Goal: Task Accomplishment & Management: Complete application form

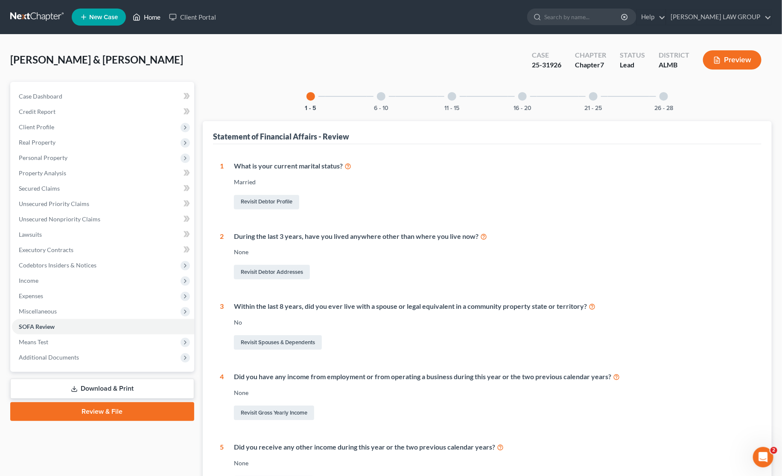
click at [152, 15] on link "Home" at bounding box center [146, 16] width 36 height 15
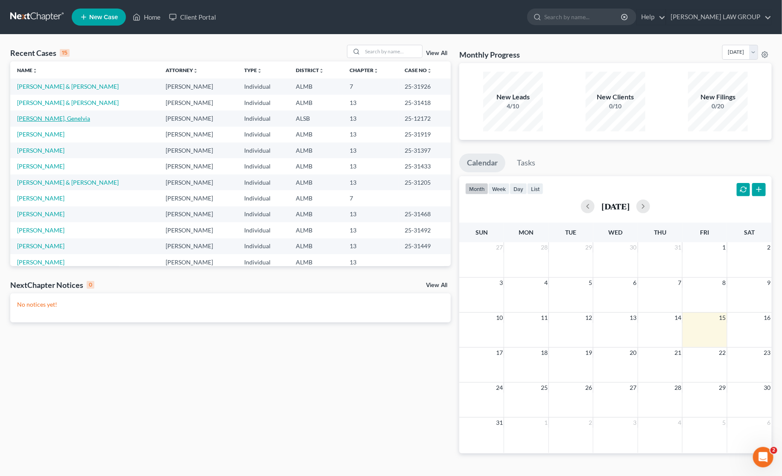
click at [35, 121] on link "[PERSON_NAME], Genelvia" at bounding box center [53, 118] width 73 height 7
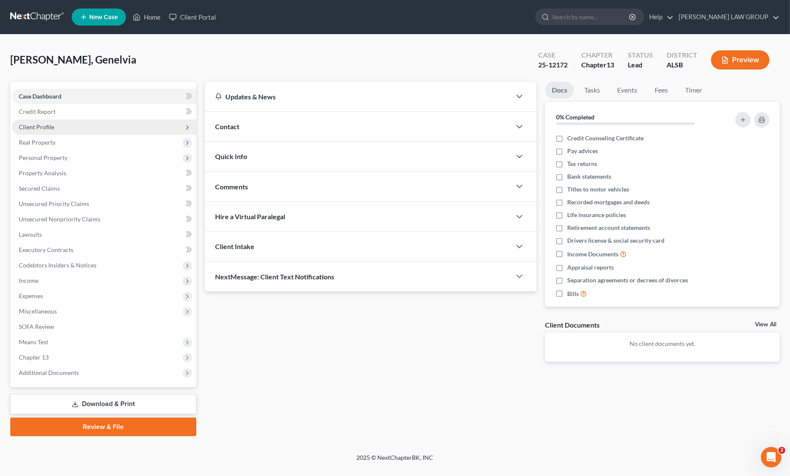
click at [61, 125] on span "Client Profile" at bounding box center [104, 127] width 184 height 15
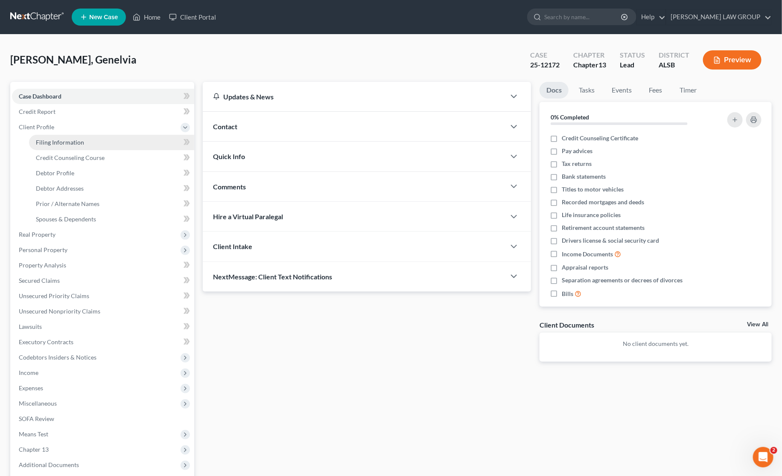
click at [66, 141] on span "Filing Information" at bounding box center [60, 142] width 48 height 7
select select "1"
select select "0"
select select "3"
select select "2"
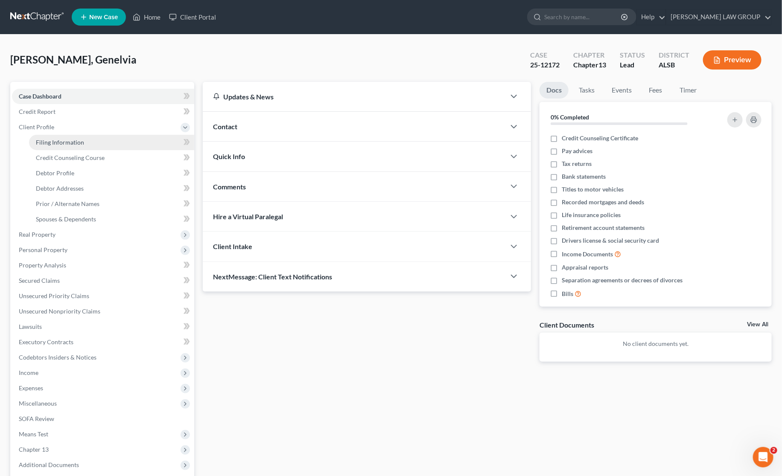
select select "0"
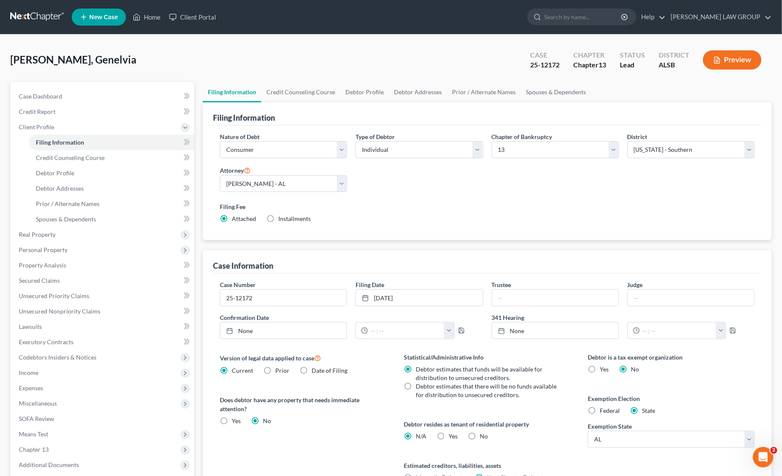
click at [282, 221] on span "Installments" at bounding box center [294, 218] width 32 height 7
click at [282, 220] on input "Installments Installments" at bounding box center [285, 218] width 6 height 6
radio input "true"
radio input "false"
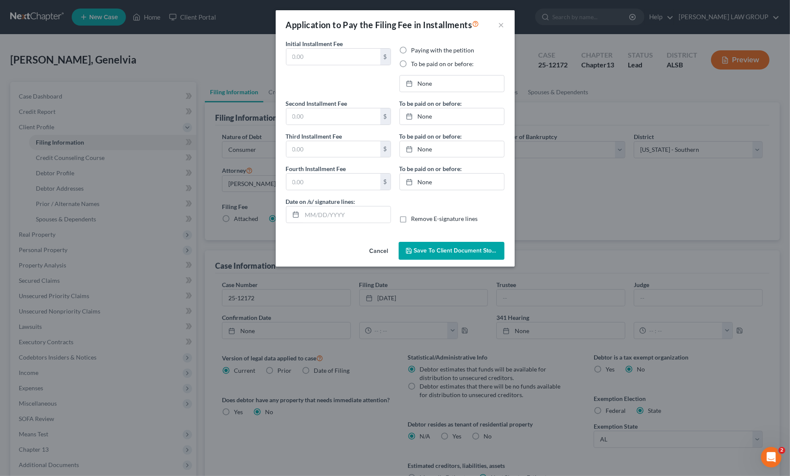
type input "0.00"
radio input "true"
type input "0.00"
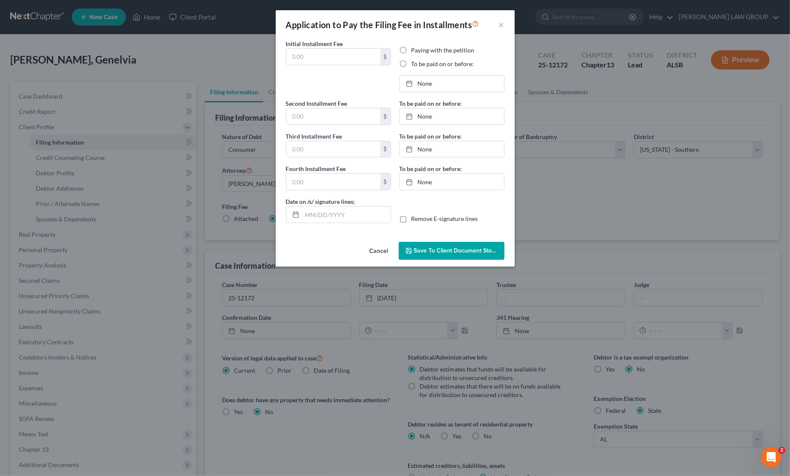
type input "[DATE]"
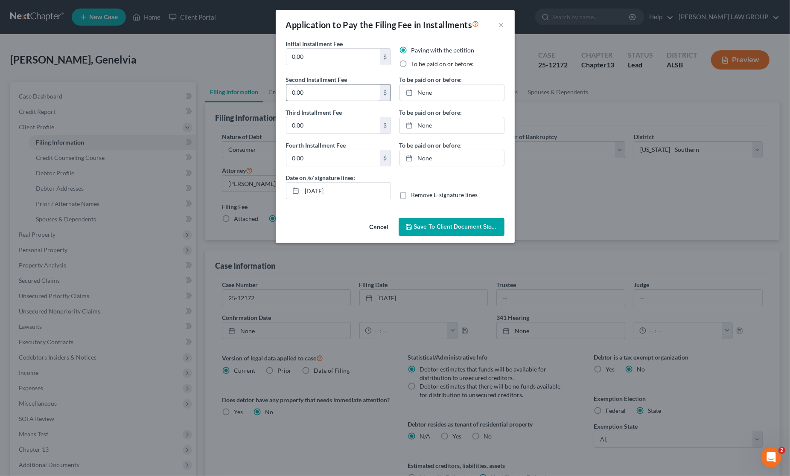
click at [332, 99] on input "0.00" at bounding box center [333, 93] width 94 height 16
type input "313"
click at [438, 228] on span "Save to Client Document Storage" at bounding box center [459, 226] width 90 height 7
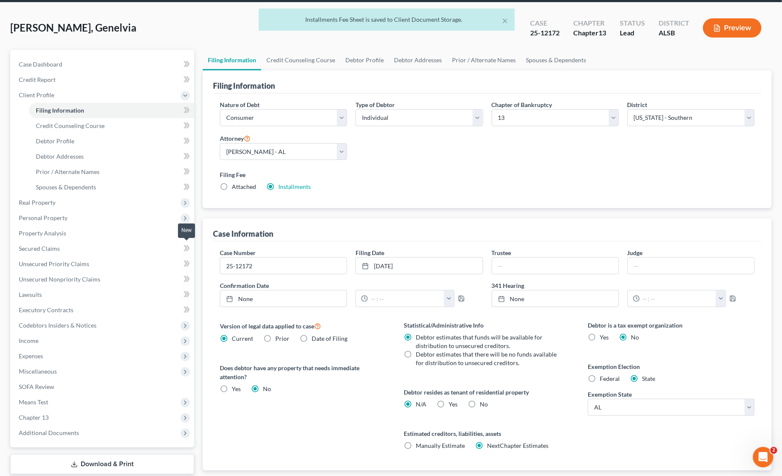
scroll to position [86, 0]
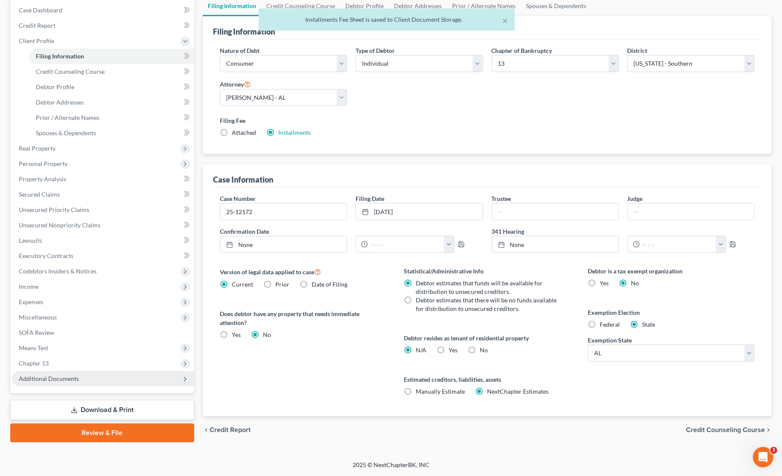
click at [105, 378] on span "Additional Documents" at bounding box center [103, 378] width 182 height 15
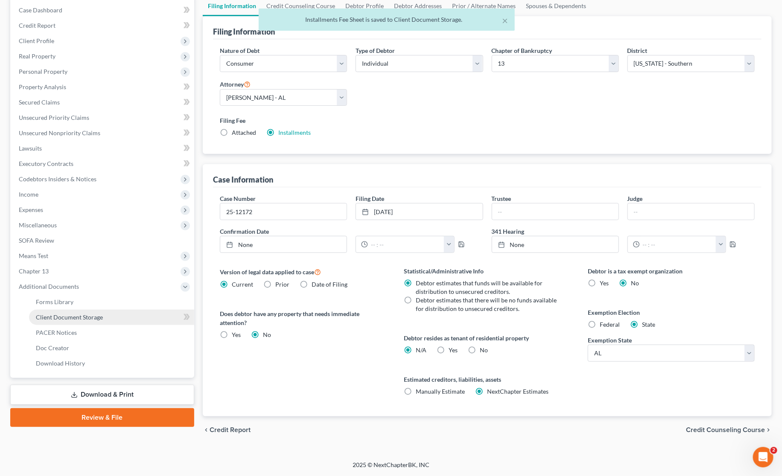
click at [120, 322] on link "Client Document Storage" at bounding box center [111, 317] width 165 height 15
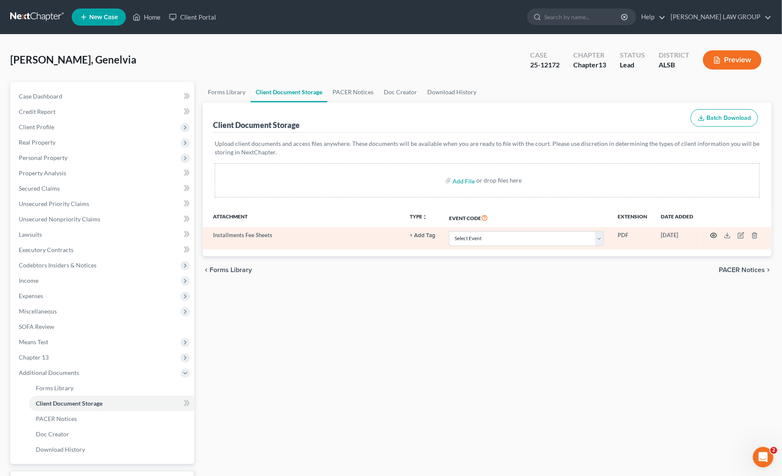
click at [713, 235] on icon "button" at bounding box center [713, 235] width 7 height 7
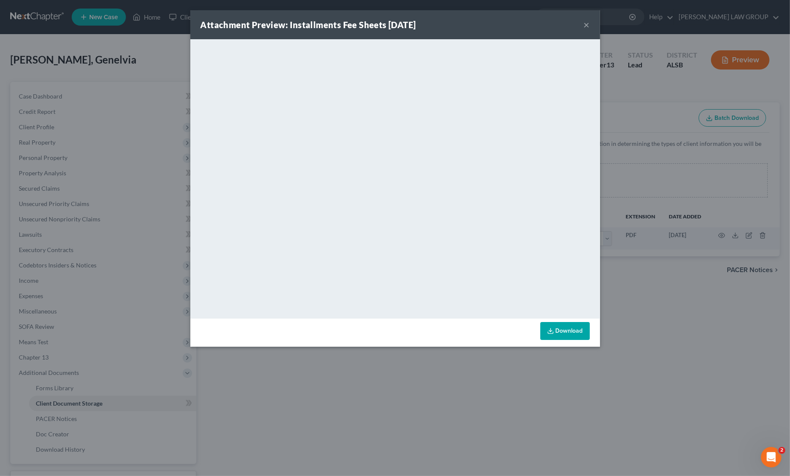
click at [566, 333] on link "Download" at bounding box center [565, 331] width 50 height 18
click at [586, 23] on button "×" at bounding box center [587, 25] width 6 height 10
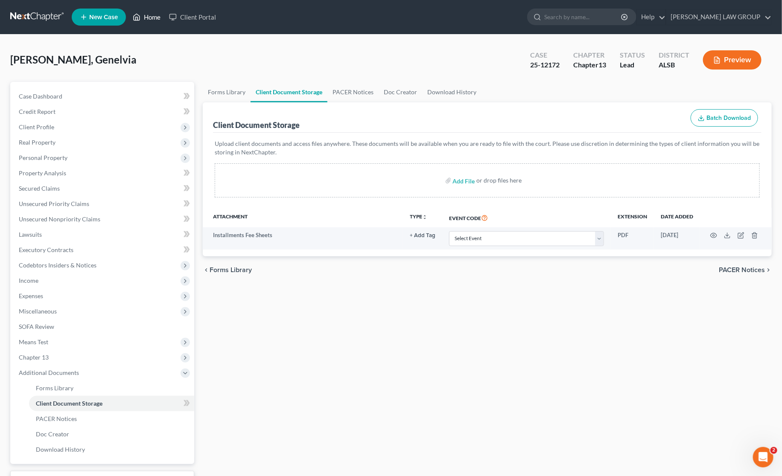
click at [151, 13] on link "Home" at bounding box center [146, 16] width 36 height 15
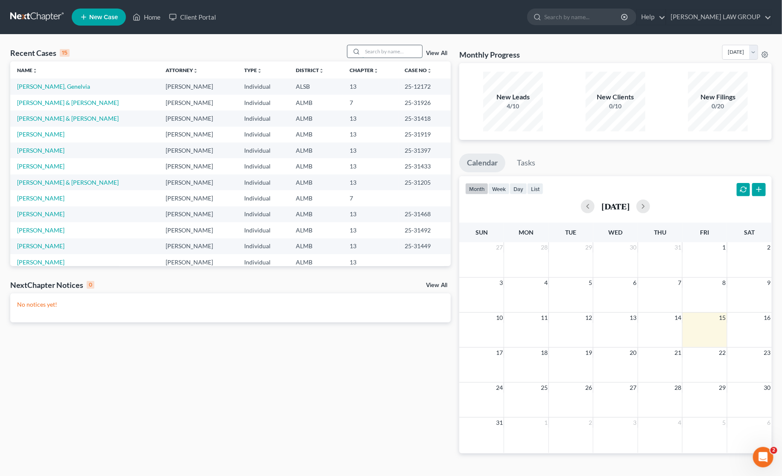
click at [364, 48] on input "search" at bounding box center [392, 51] width 60 height 12
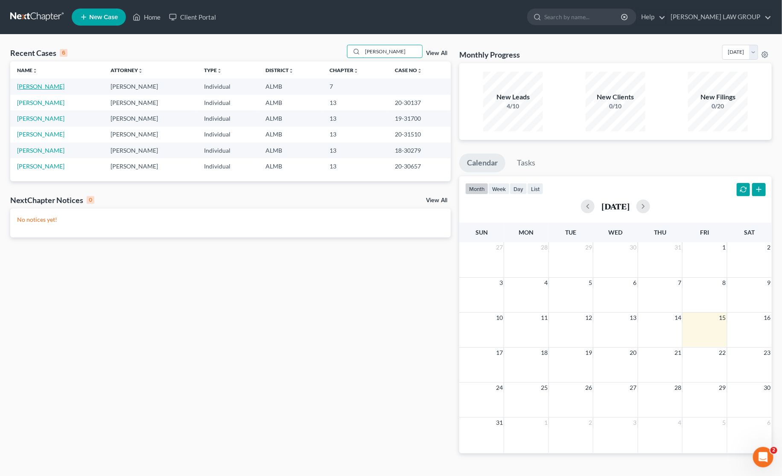
type input "[PERSON_NAME]"
click at [31, 88] on link "[PERSON_NAME]" at bounding box center [40, 86] width 47 height 7
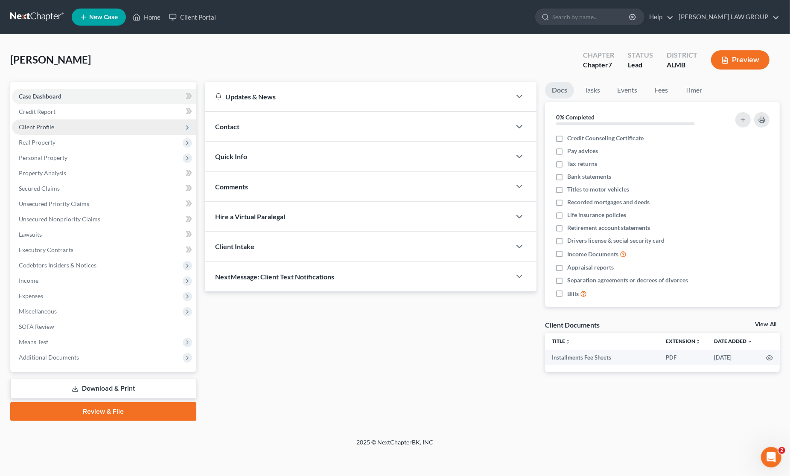
click at [48, 122] on span "Client Profile" at bounding box center [104, 127] width 184 height 15
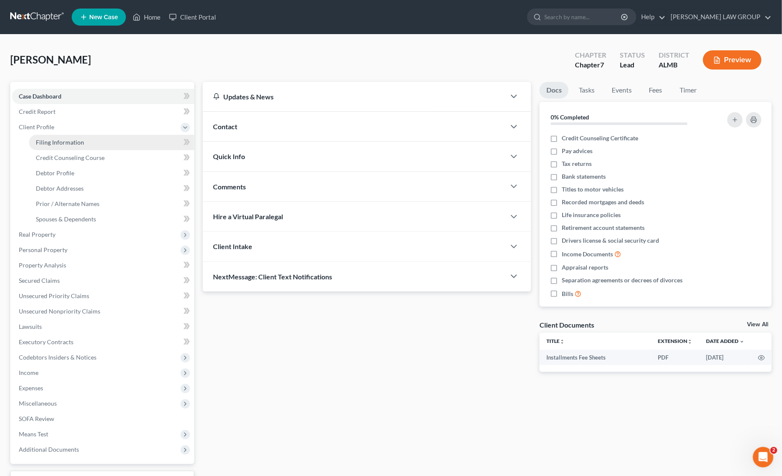
click at [61, 144] on span "Filing Information" at bounding box center [60, 142] width 48 height 7
select select "1"
select select "0"
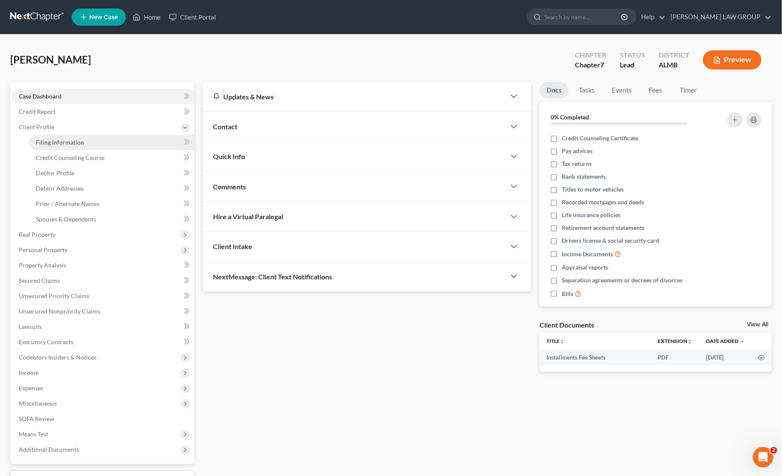
select select "0"
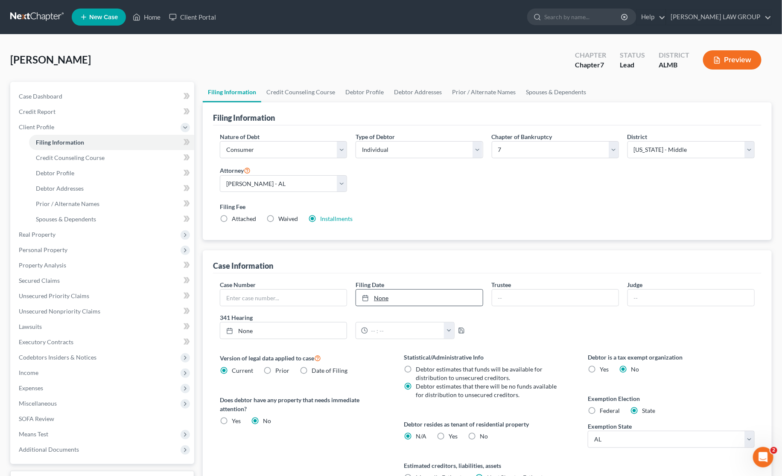
click at [425, 304] on link "None" at bounding box center [419, 298] width 126 height 16
type input "[DATE]"
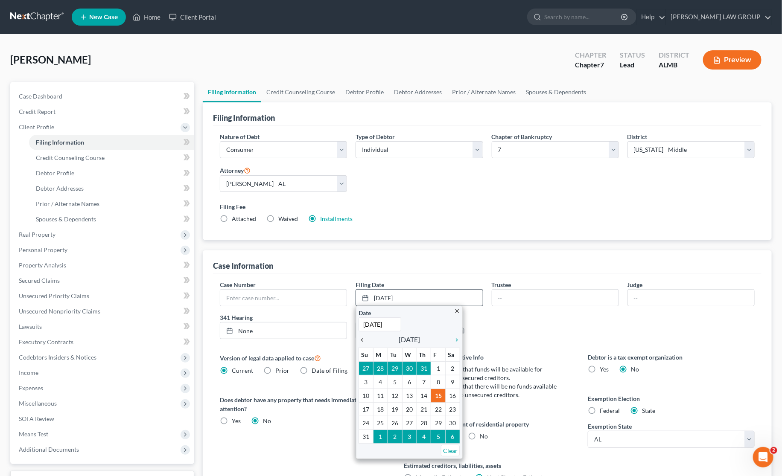
click at [364, 341] on icon "chevron_left" at bounding box center [364, 340] width 11 height 7
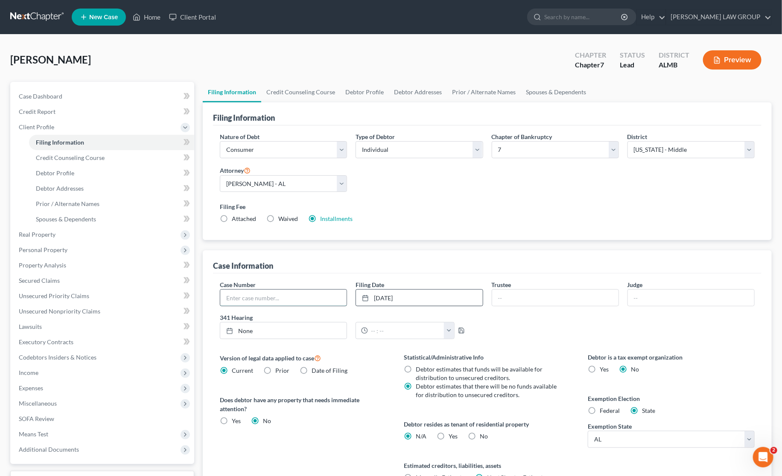
click at [278, 297] on input "text" at bounding box center [283, 298] width 126 height 16
type input "25-31719"
click at [406, 298] on link "[DATE]" at bounding box center [419, 298] width 126 height 16
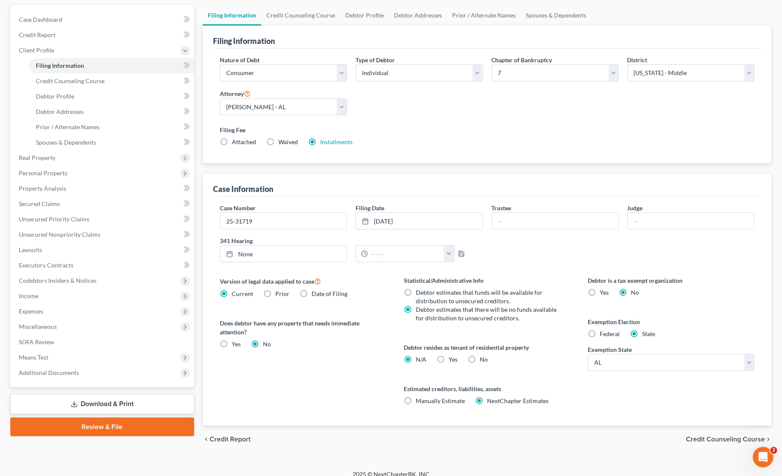
scroll to position [86, 0]
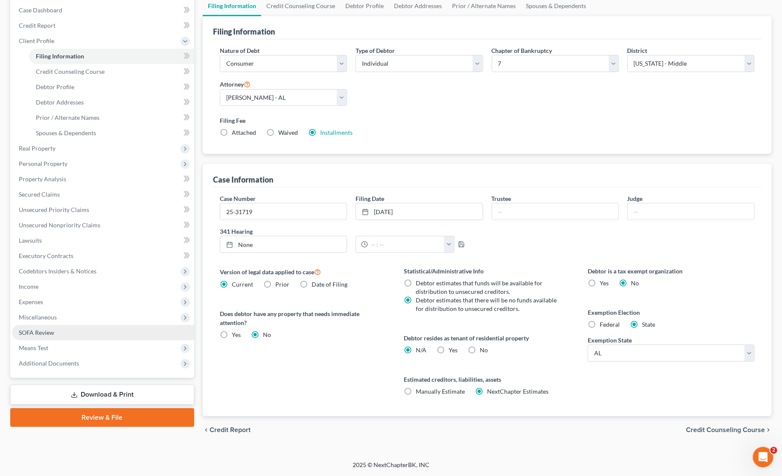
click at [136, 336] on link "SOFA Review" at bounding box center [103, 332] width 182 height 15
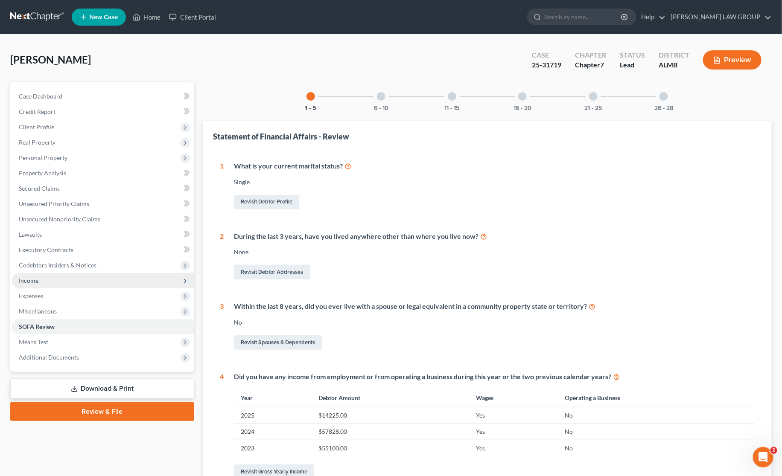
click at [48, 278] on span "Income" at bounding box center [103, 280] width 182 height 15
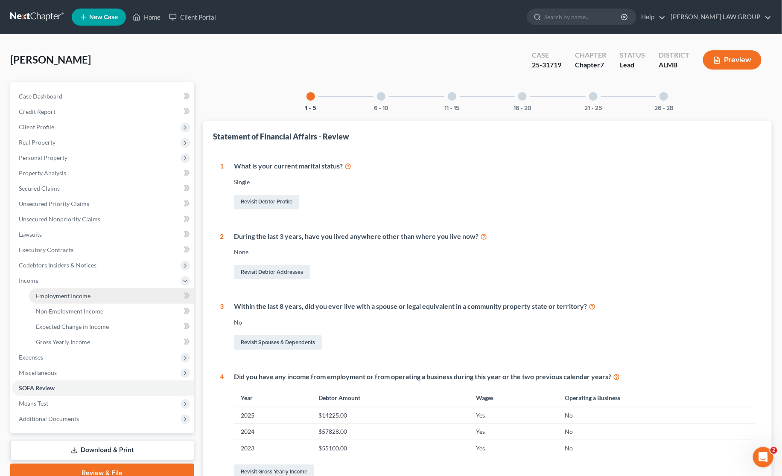
click at [108, 295] on link "Employment Income" at bounding box center [111, 296] width 165 height 15
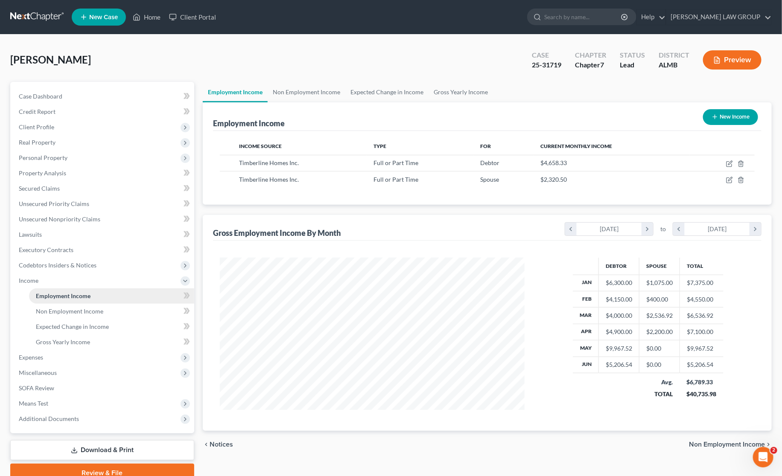
scroll to position [154, 321]
